Goal: Ask a question

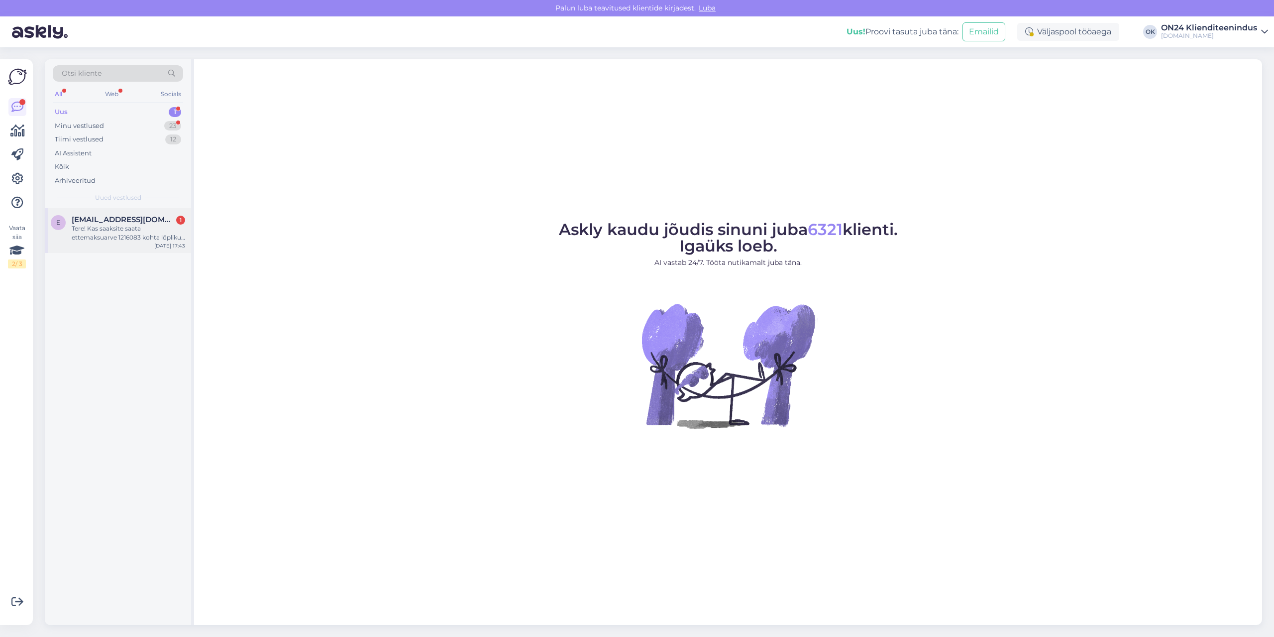
click at [95, 238] on div "Tere! Kas saaksite saata ettemaksuarve 1216083 kohta lõpliku arve? Ja saata [PE…" at bounding box center [128, 233] width 113 height 18
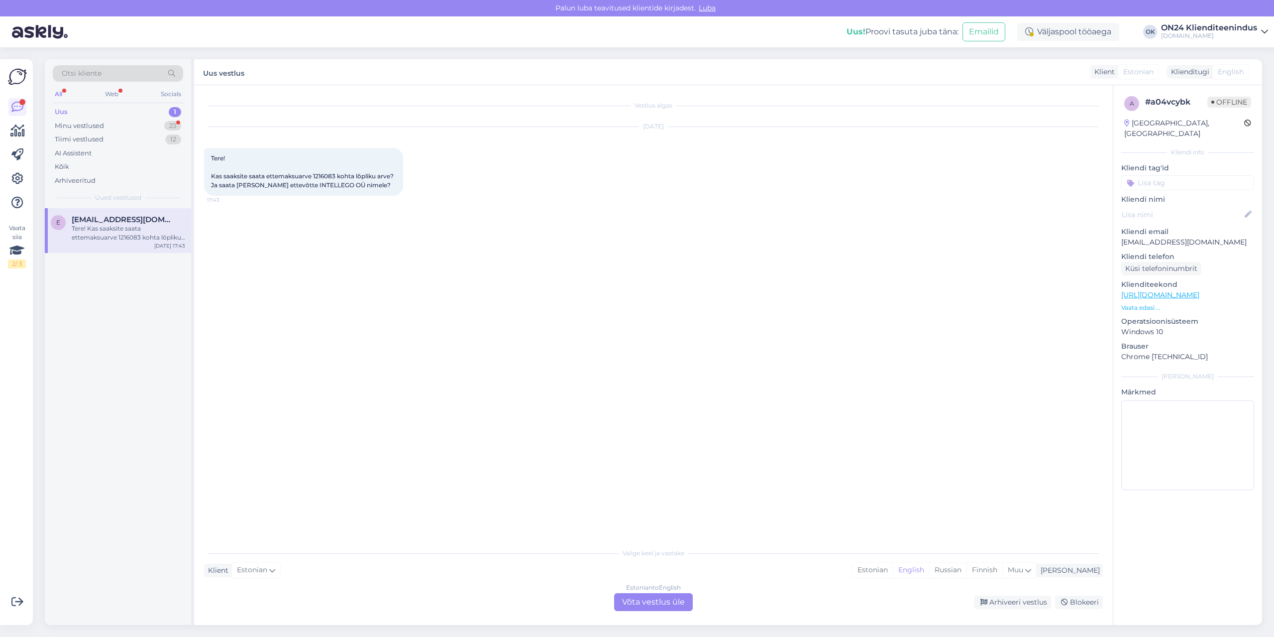
click at [326, 175] on span "Tere! Kas saaksite saata ettemaksuarve 1216083 kohta lõpliku arve? Ja saata [PE…" at bounding box center [303, 171] width 184 height 34
click at [88, 128] on div "Minu vestlused" at bounding box center [79, 126] width 49 height 10
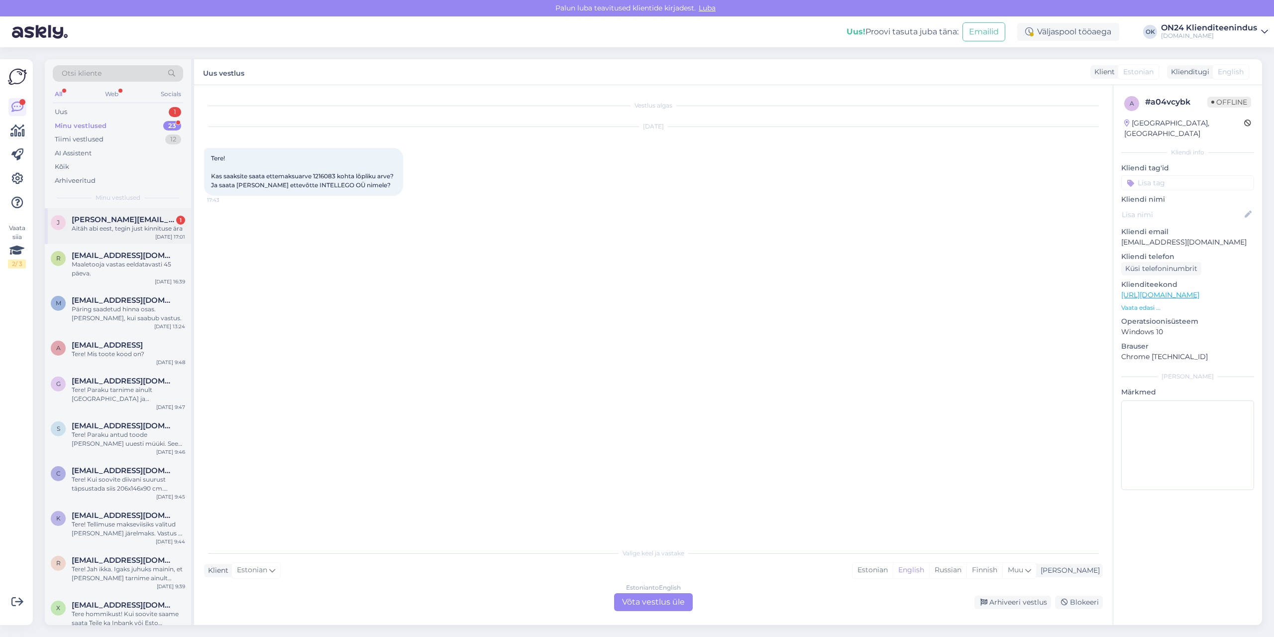
click at [115, 223] on span "[PERSON_NAME][EMAIL_ADDRESS][DOMAIN_NAME]" at bounding box center [124, 219] width 104 height 9
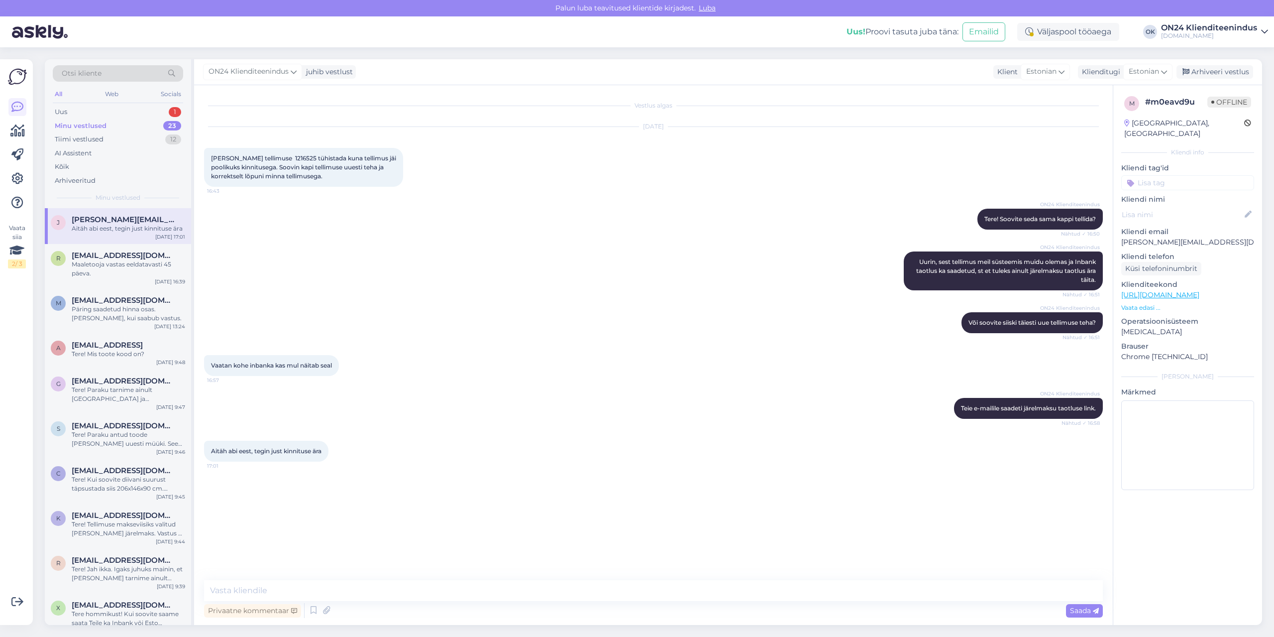
click at [284, 166] on span "[PERSON_NAME] tellimuse 1216525 tühistada kuna tellimus jäi poolikuks kinnituse…" at bounding box center [304, 166] width 187 height 25
copy span "1216525"
